Goal: Transaction & Acquisition: Download file/media

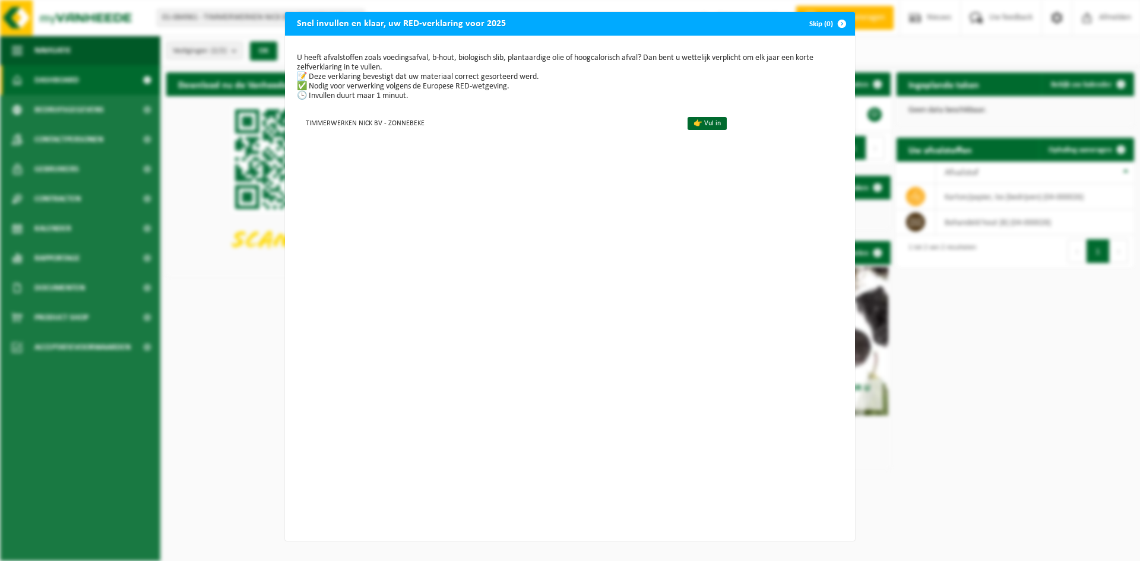
click at [839, 24] on span "button" at bounding box center [842, 24] width 24 height 24
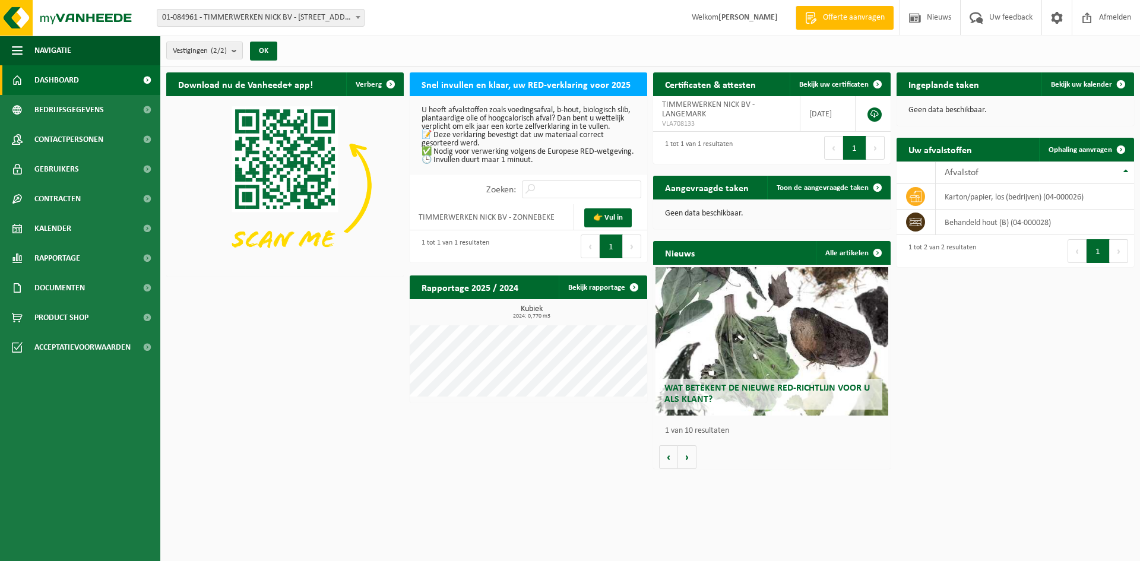
click at [272, 14] on span "01-084961 - TIMMERWERKEN NICK BV - [STREET_ADDRESS]" at bounding box center [260, 17] width 207 height 17
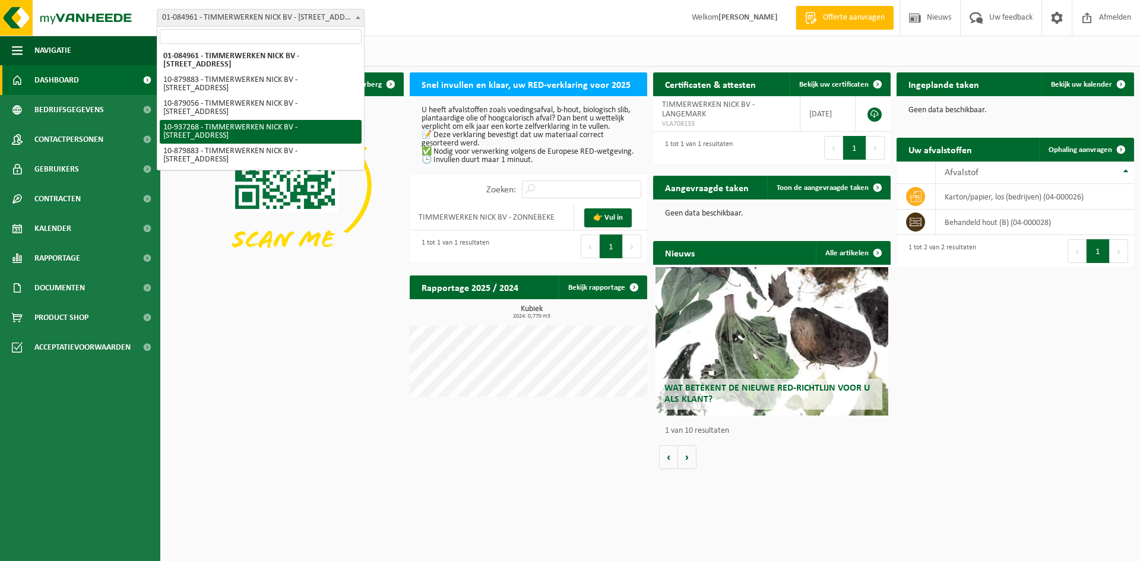
select select "137468"
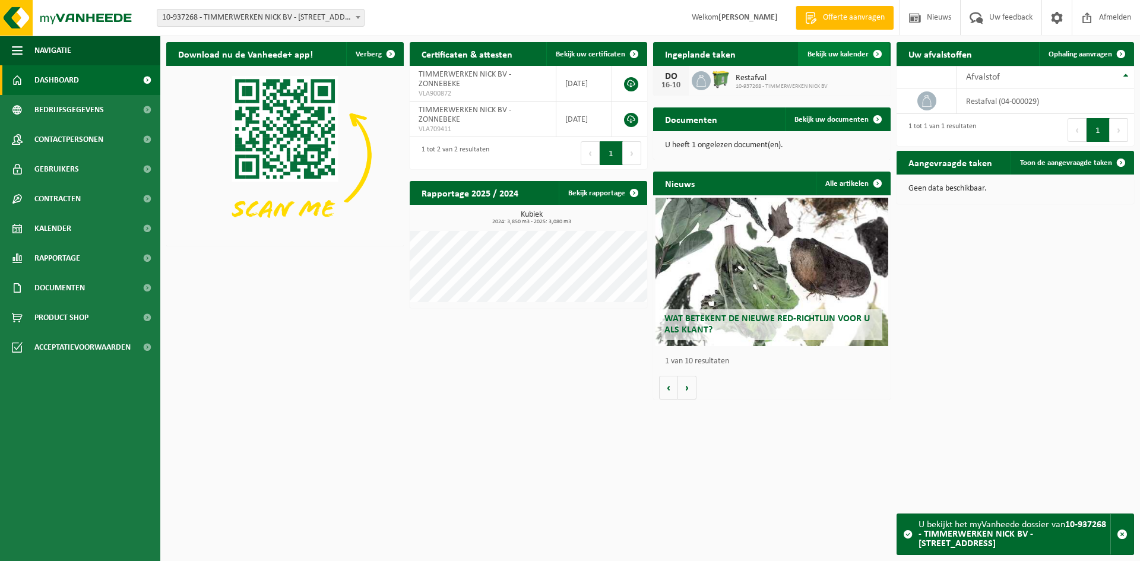
click at [842, 55] on span "Bekijk uw kalender" at bounding box center [837, 54] width 61 height 8
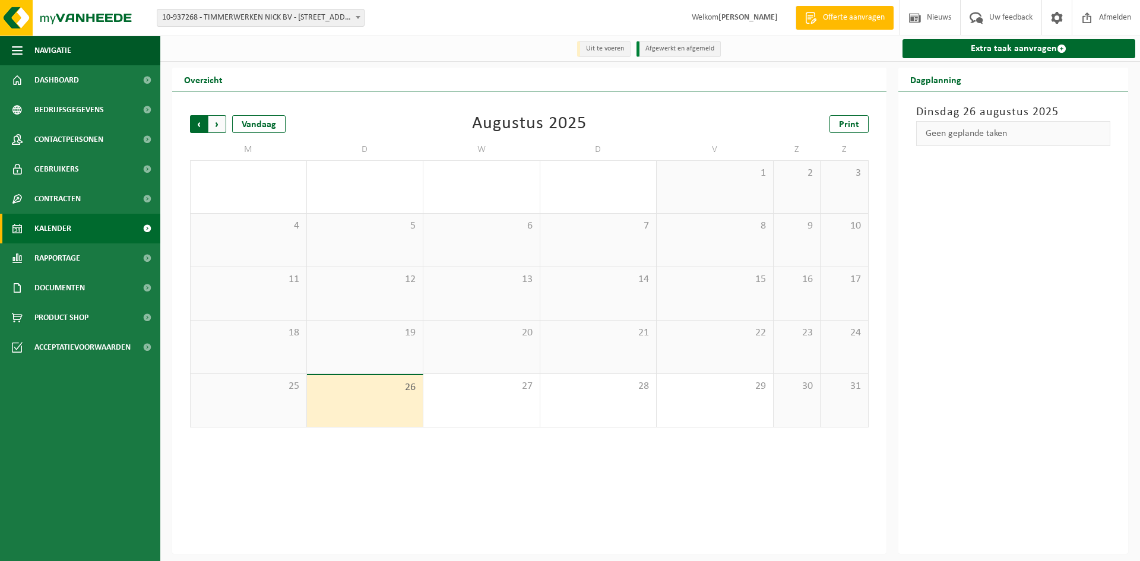
click at [217, 125] on span "Volgende" at bounding box center [217, 124] width 18 height 18
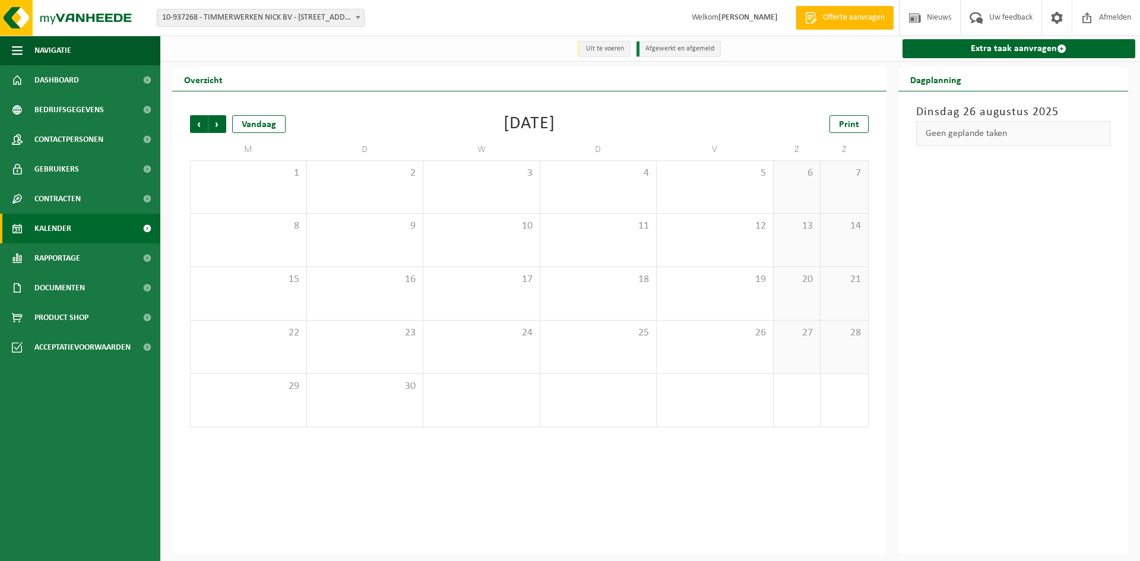
click at [217, 125] on span "Volgende" at bounding box center [217, 124] width 18 height 18
click at [195, 124] on span "Vorige" at bounding box center [199, 124] width 18 height 18
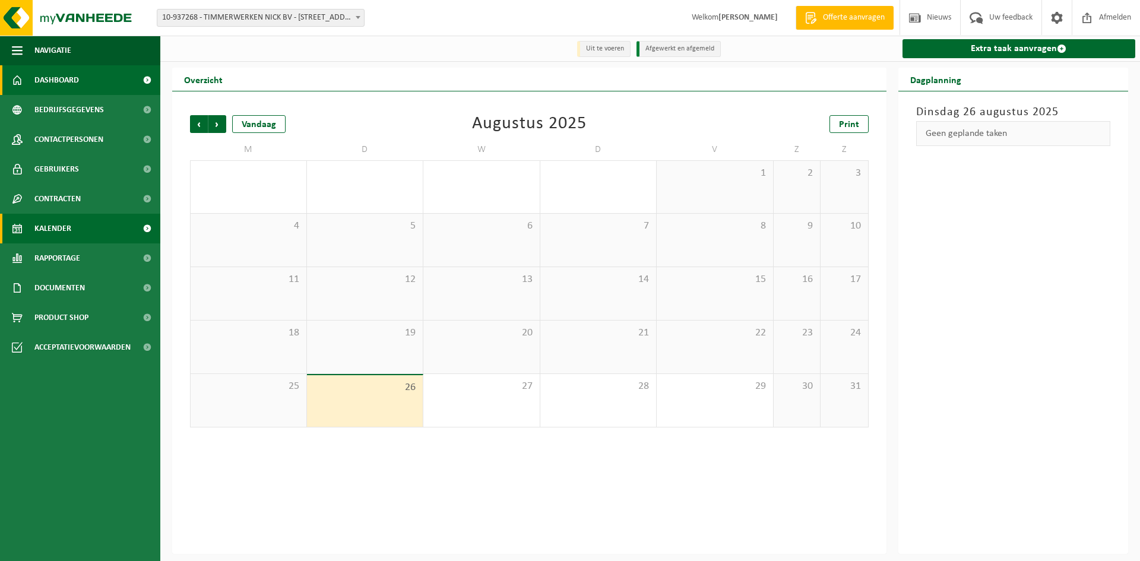
click at [69, 75] on span "Dashboard" at bounding box center [56, 80] width 45 height 30
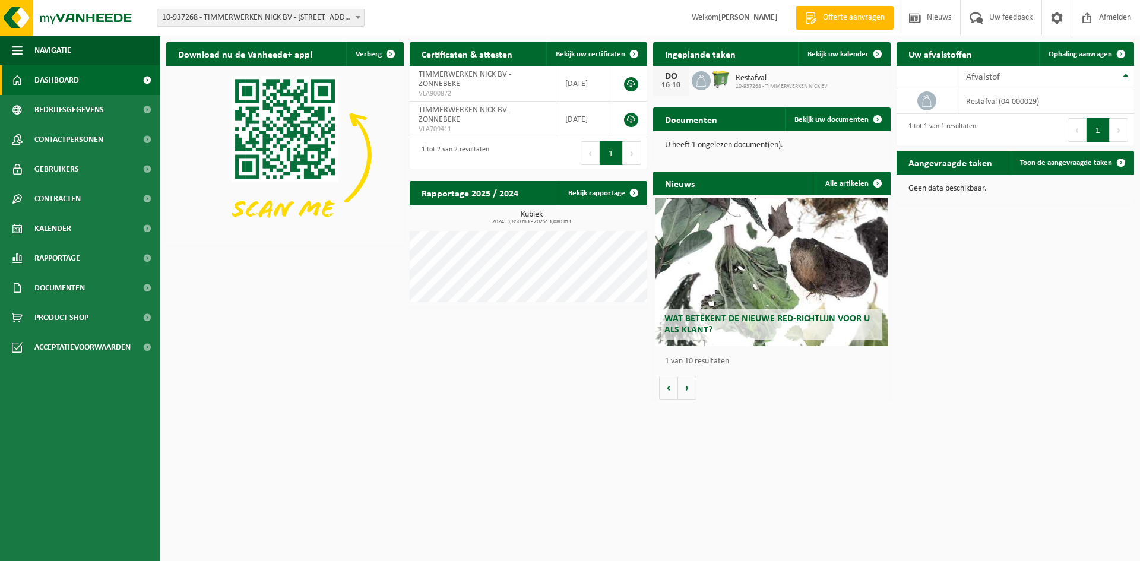
click at [272, 18] on span "10-937268 - TIMMERWERKEN NICK BV - [STREET_ADDRESS]" at bounding box center [260, 17] width 207 height 17
click at [832, 116] on span "Bekijk uw documenten" at bounding box center [831, 120] width 74 height 8
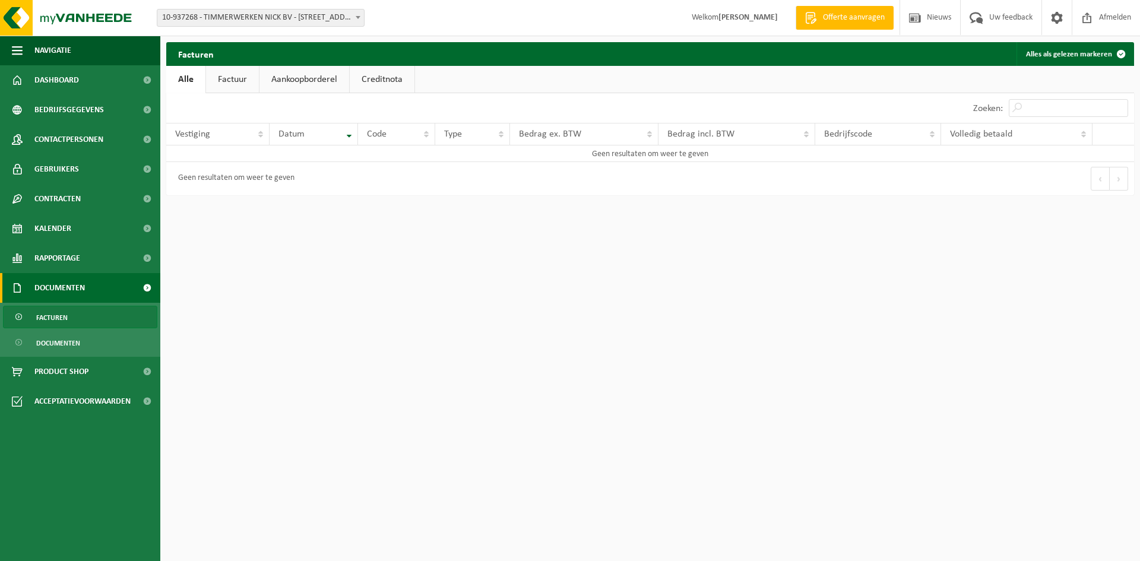
click at [222, 81] on link "Factuur" at bounding box center [232, 79] width 53 height 27
click at [281, 80] on link "Aankoopborderel" at bounding box center [306, 79] width 90 height 27
click at [385, 79] on link "Creditnota" at bounding box center [387, 79] width 65 height 27
click at [81, 88] on link "Dashboard" at bounding box center [80, 80] width 160 height 30
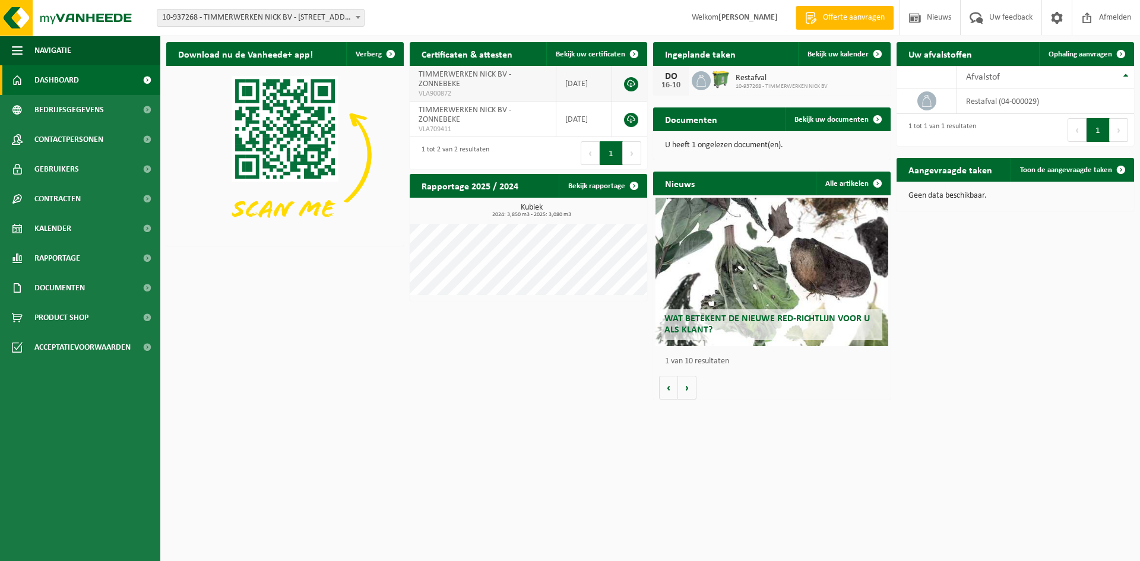
click at [630, 83] on link at bounding box center [631, 84] width 14 height 14
click at [835, 119] on span "Bekijk uw documenten" at bounding box center [831, 120] width 74 height 8
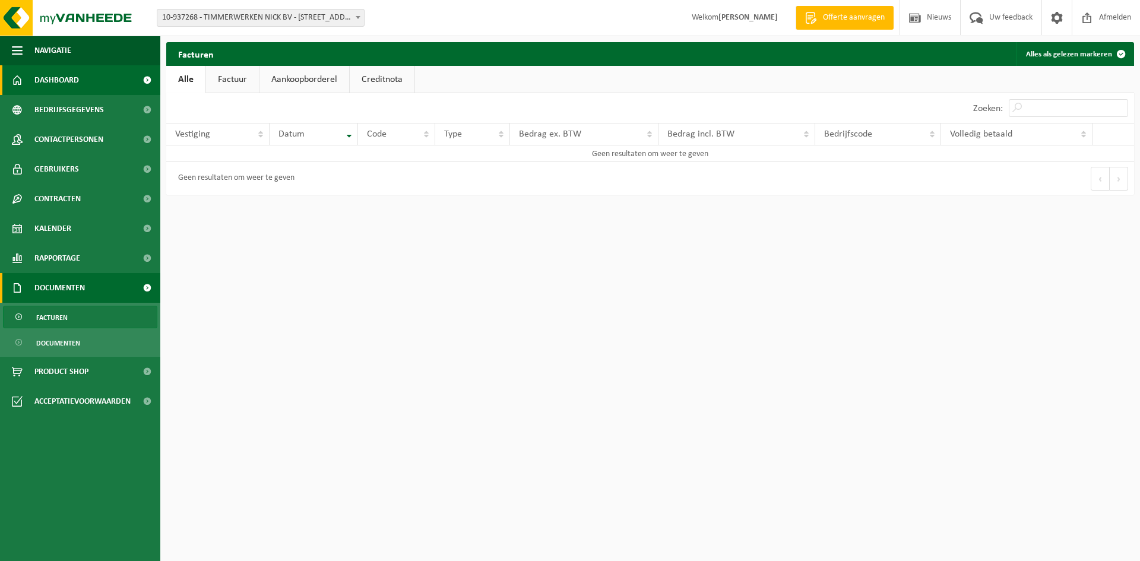
click at [84, 80] on link "Dashboard" at bounding box center [80, 80] width 160 height 30
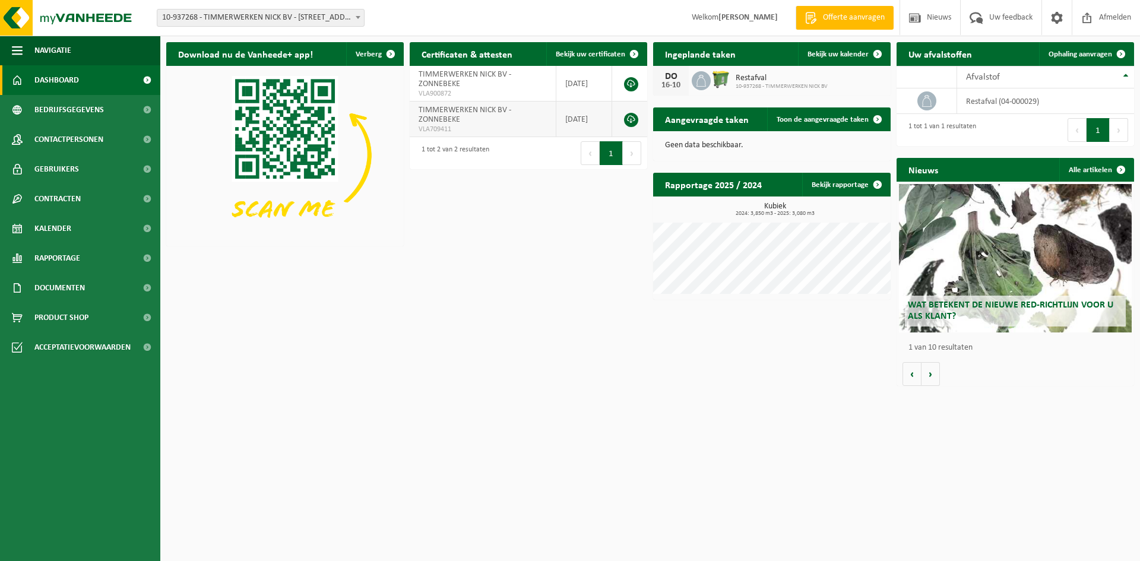
click at [465, 124] on td "TIMMERWERKEN NICK BV - ZONNEBEKE VLA709411" at bounding box center [483, 119] width 147 height 36
click at [277, 15] on span "10-937268 - TIMMERWERKEN NICK BV - [STREET_ADDRESS]" at bounding box center [260, 17] width 207 height 17
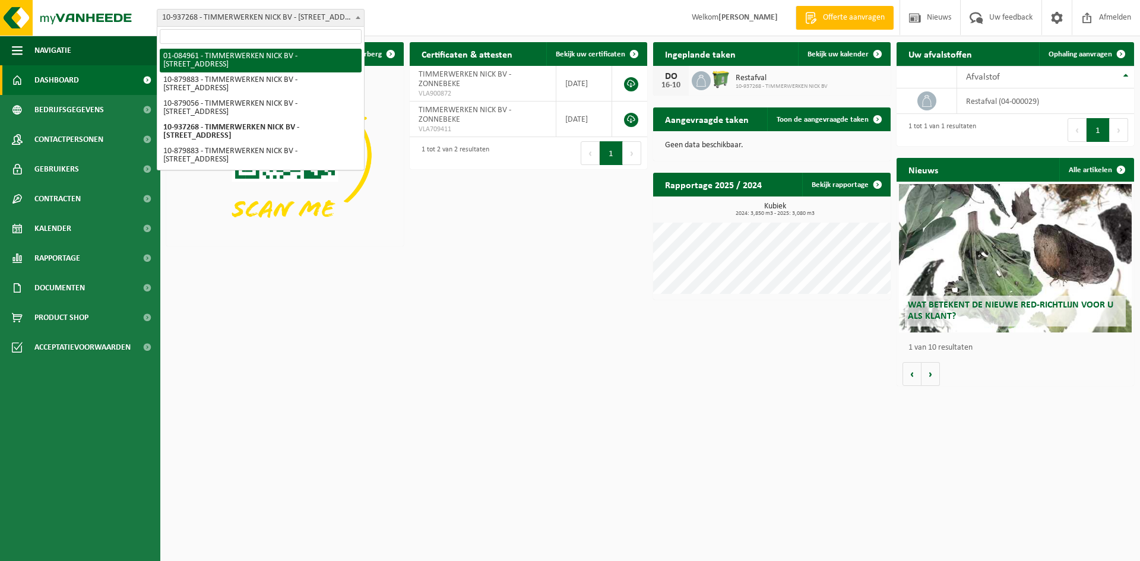
select select "109090"
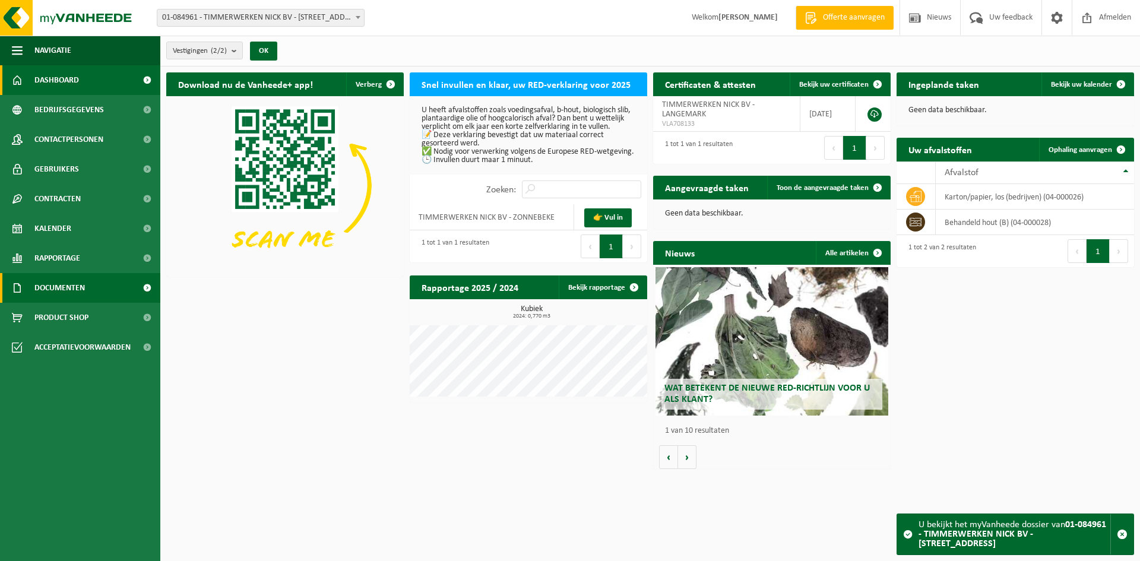
click at [50, 290] on span "Documenten" at bounding box center [59, 288] width 50 height 30
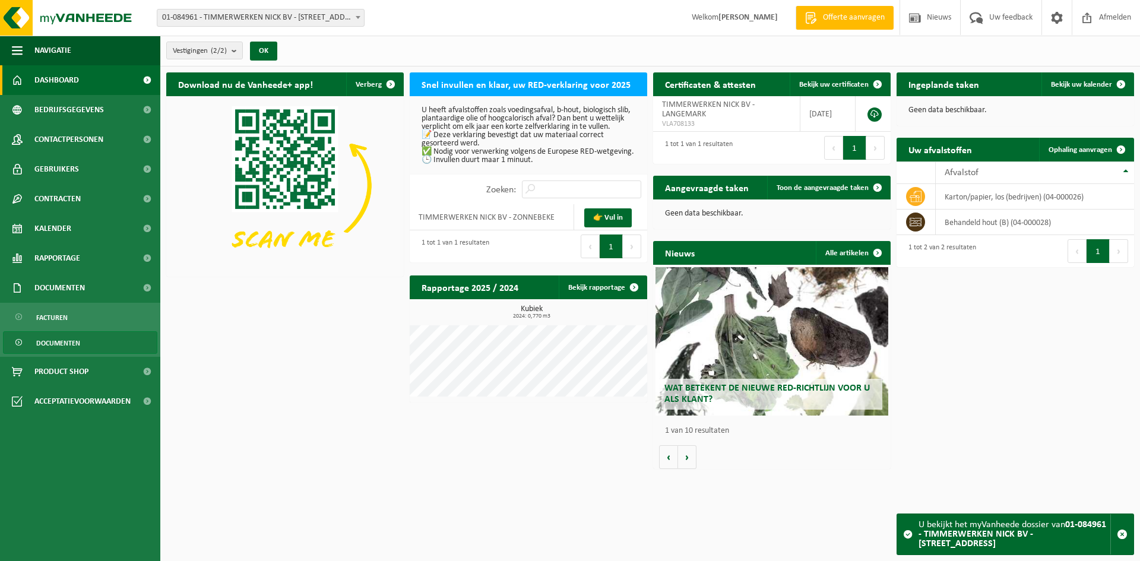
click at [62, 342] on span "Documenten" at bounding box center [58, 343] width 44 height 23
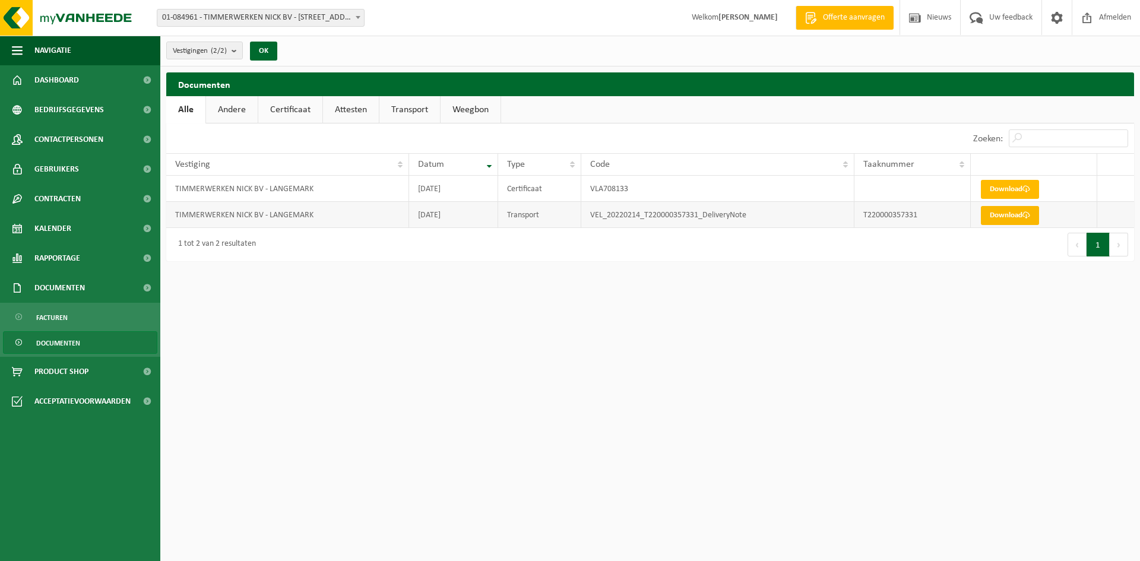
click at [1014, 214] on link "Download" at bounding box center [1010, 215] width 58 height 19
click at [83, 83] on link "Dashboard" at bounding box center [80, 80] width 160 height 30
